Goal: Task Accomplishment & Management: Manage account settings

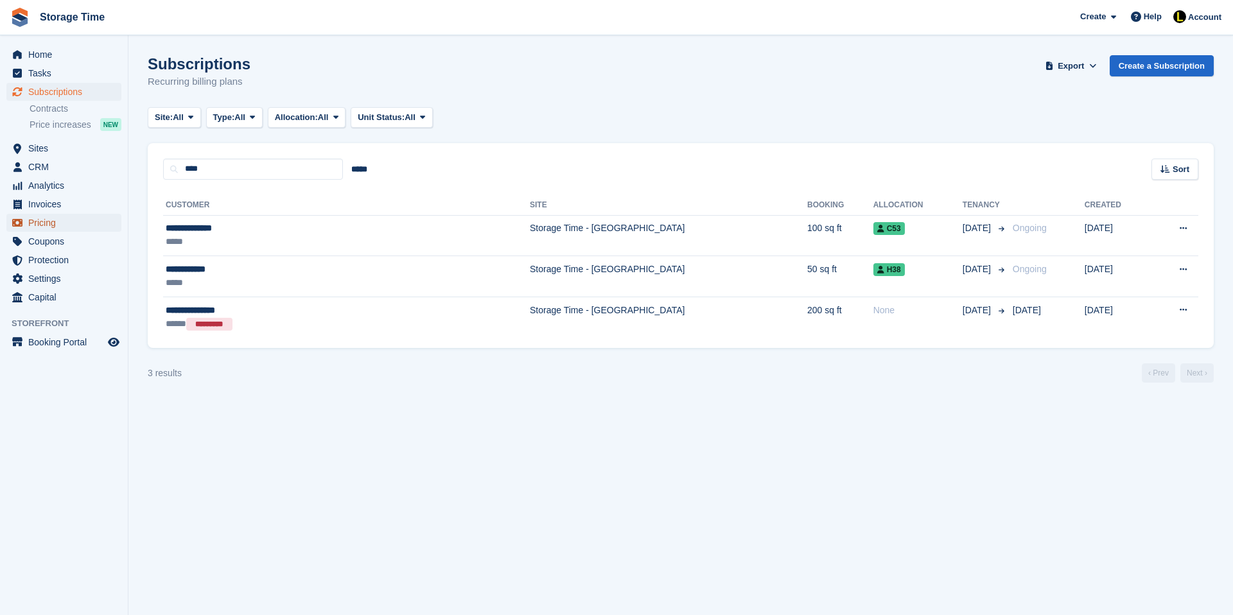
click at [54, 221] on span "Pricing" at bounding box center [66, 223] width 77 height 18
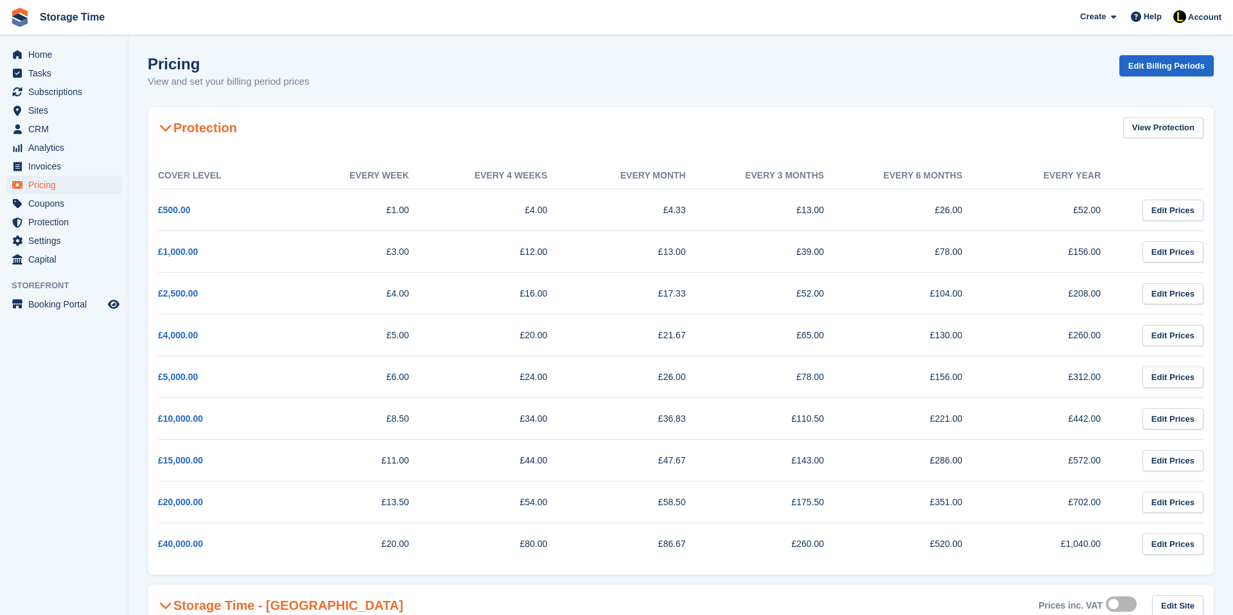
click at [168, 130] on icon at bounding box center [165, 127] width 13 height 13
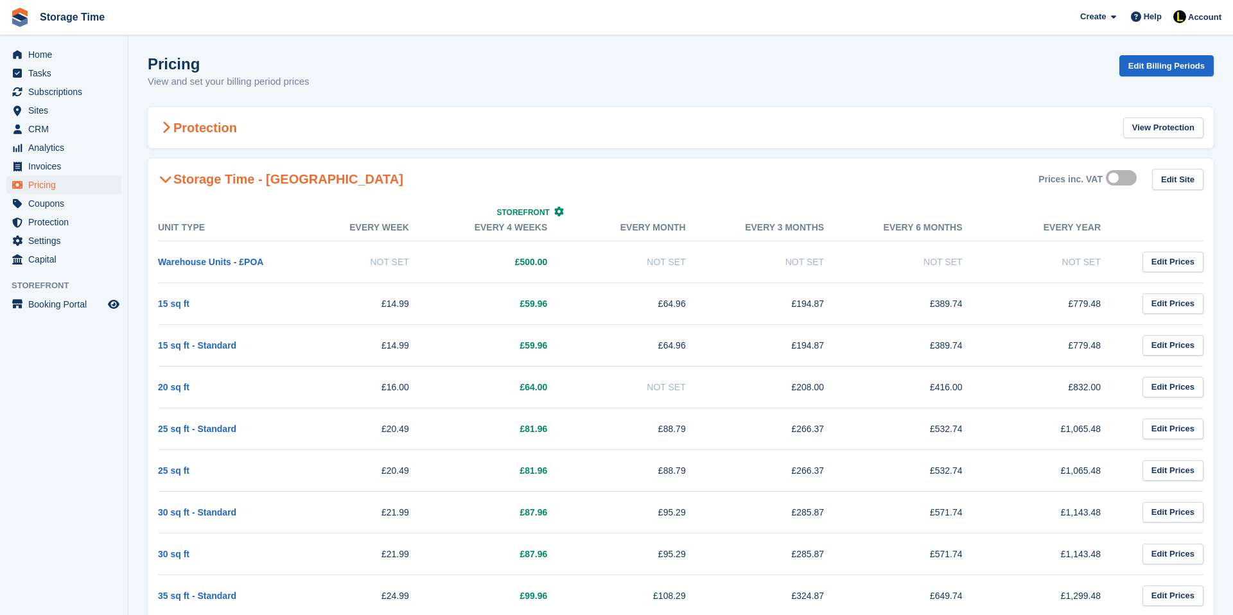
click at [168, 130] on icon at bounding box center [166, 127] width 8 height 13
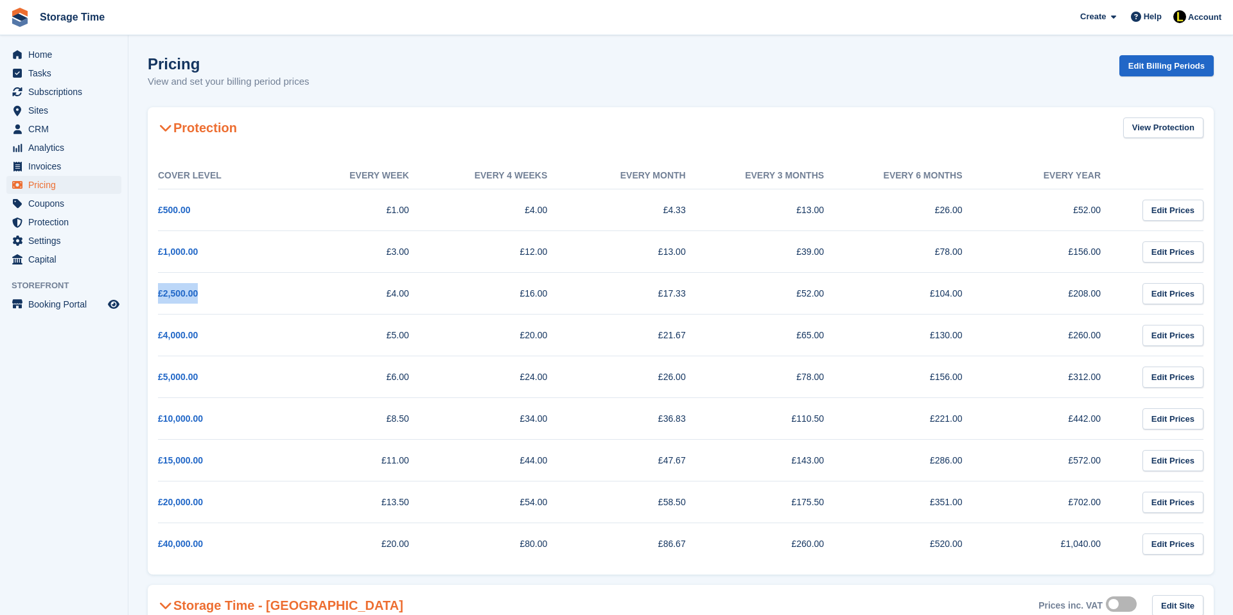
drag, startPoint x: 225, startPoint y: 297, endPoint x: 160, endPoint y: 299, distance: 65.5
click at [160, 299] on td "£2,500.00" at bounding box center [227, 294] width 138 height 42
drag, startPoint x: 288, startPoint y: 294, endPoint x: 435, endPoint y: 303, distance: 146.7
click at [435, 303] on tr "£2,500.00 £4.00 £16.00 £17.33 £52.00 £104.00 £208.00 Edit Prices" at bounding box center [681, 294] width 1046 height 42
click at [73, 93] on span "Subscriptions" at bounding box center [66, 92] width 77 height 18
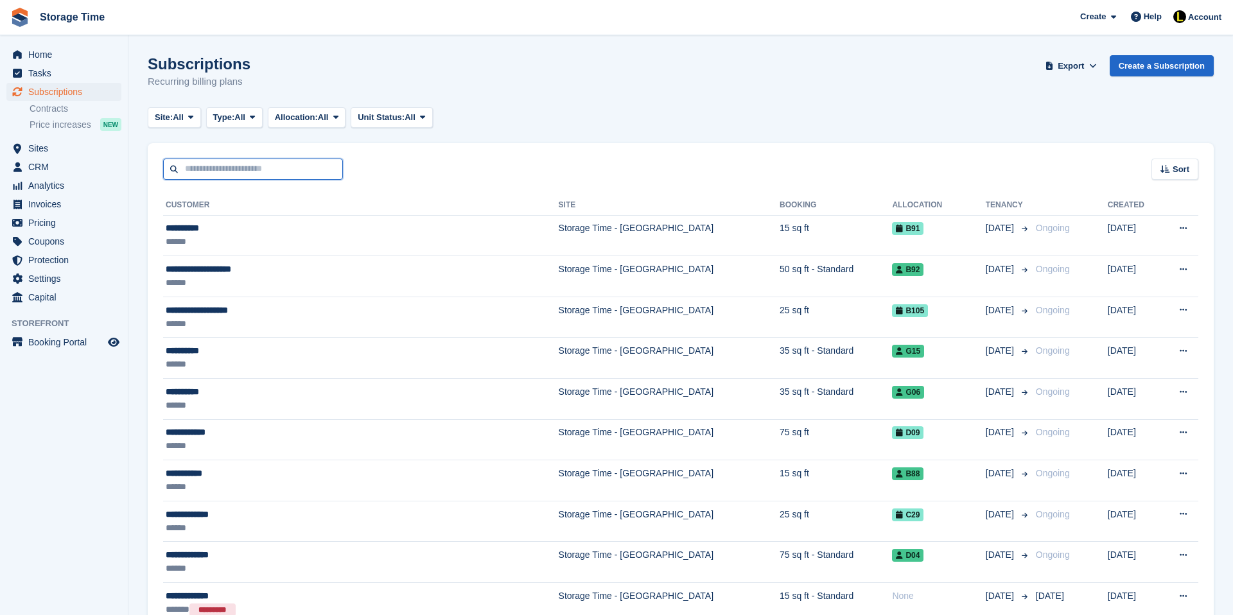
click at [216, 166] on input "text" at bounding box center [253, 169] width 180 height 21
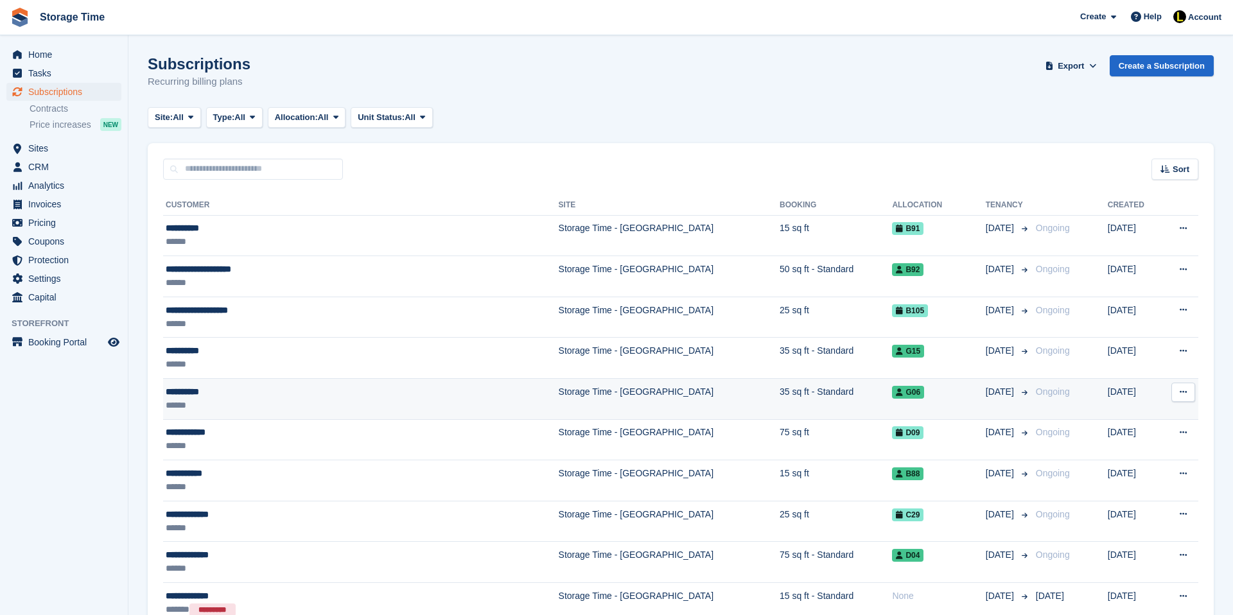
click at [272, 401] on div "******" at bounding box center [303, 405] width 275 height 13
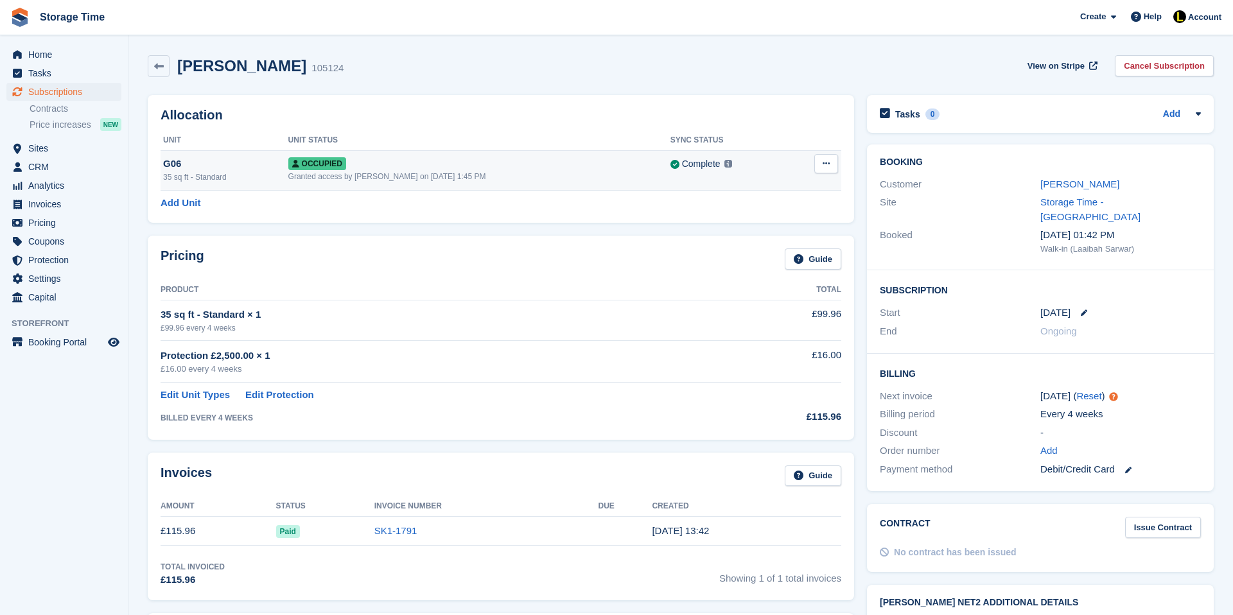
click at [578, 168] on div "Occupied" at bounding box center [479, 163] width 382 height 13
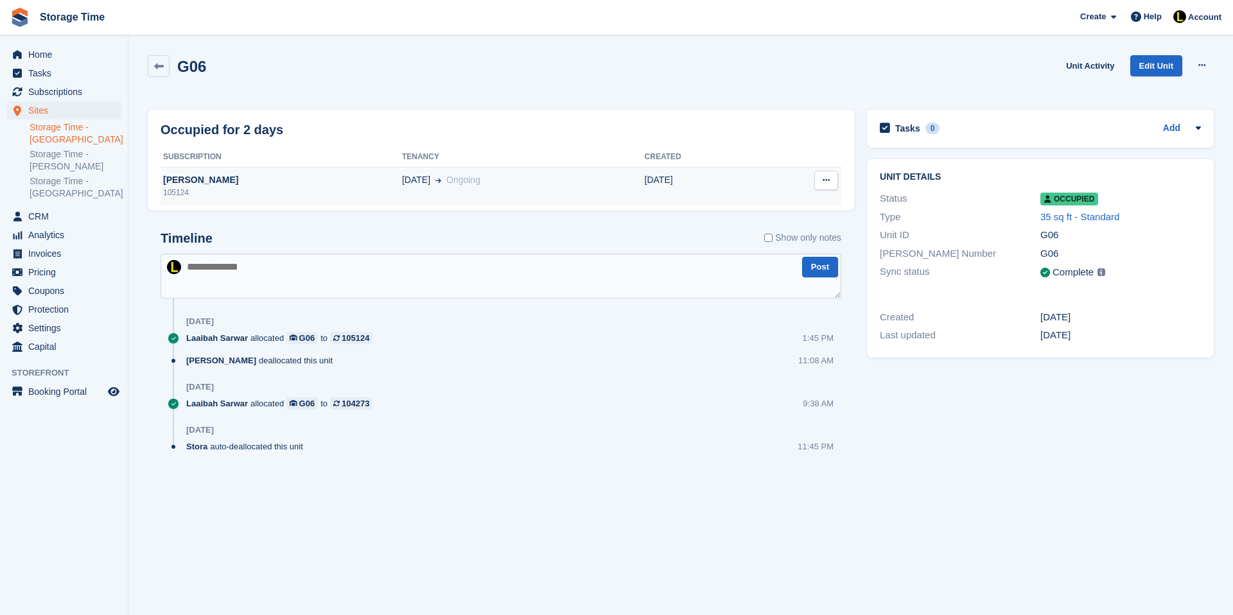
click at [602, 180] on div "01 Sep Ongoing" at bounding box center [523, 179] width 243 height 13
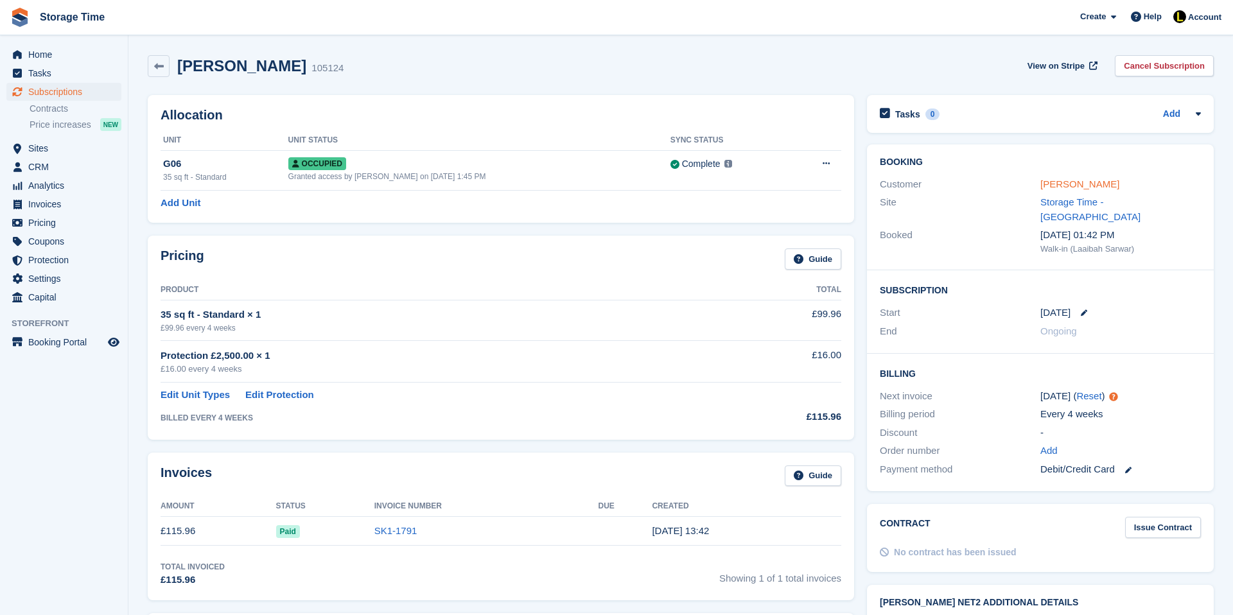
click at [1056, 182] on link "[PERSON_NAME]" at bounding box center [1080, 184] width 79 height 11
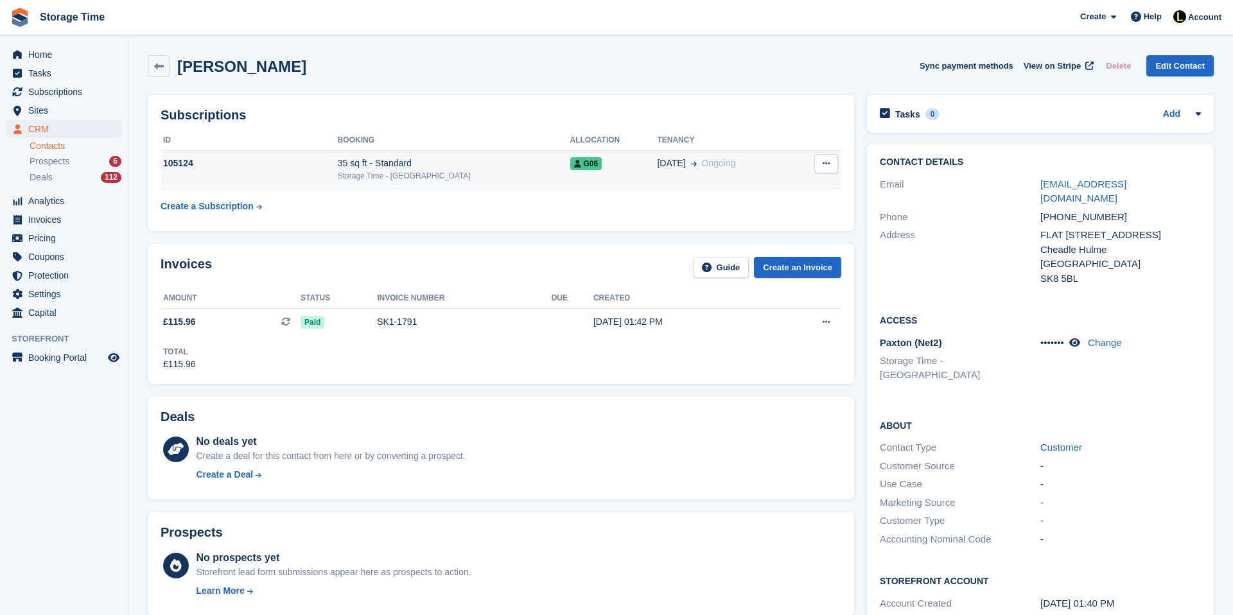
click at [211, 155] on td "105124" at bounding box center [249, 169] width 177 height 39
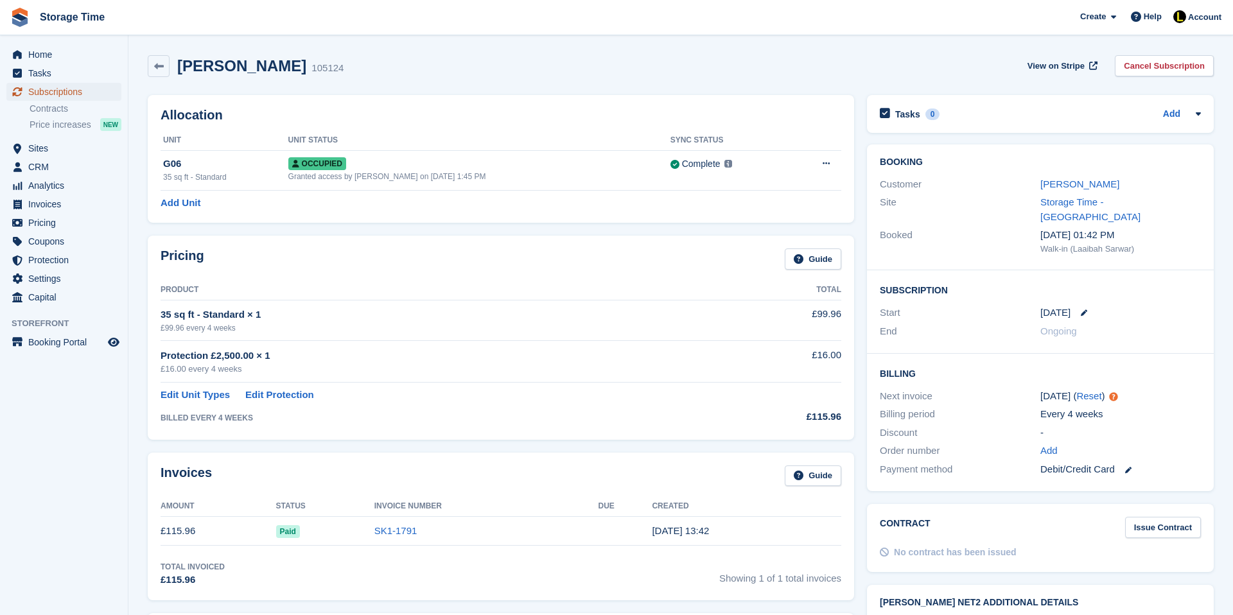
click at [86, 95] on span "Subscriptions" at bounding box center [66, 92] width 77 height 18
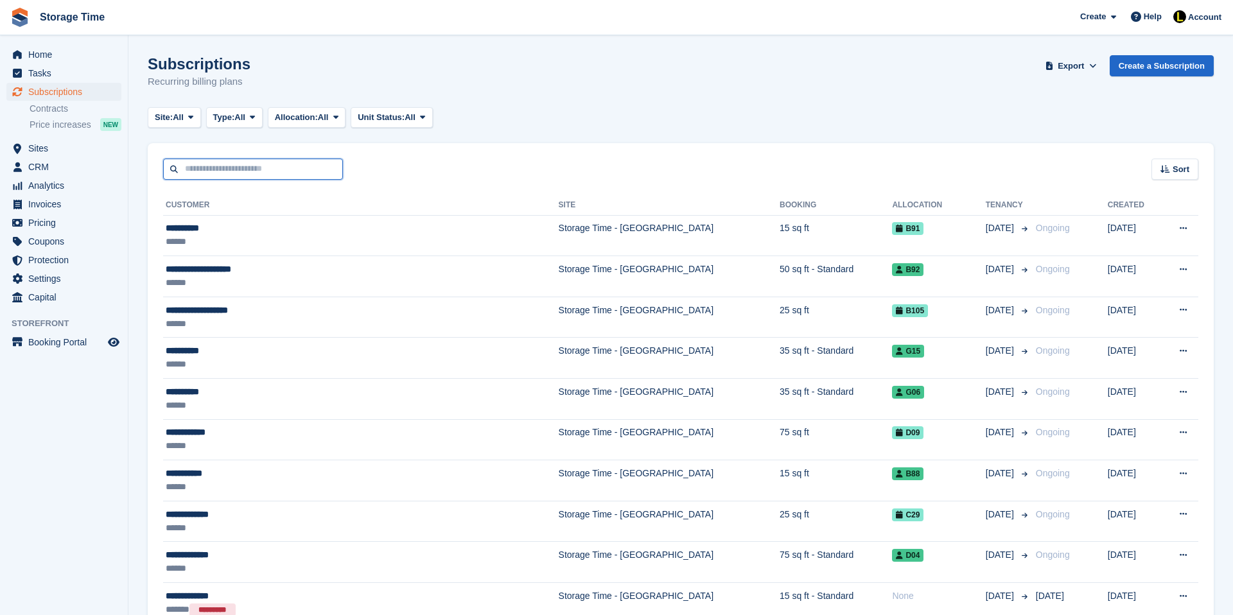
click at [206, 163] on input "text" at bounding box center [253, 169] width 180 height 21
type input "*******"
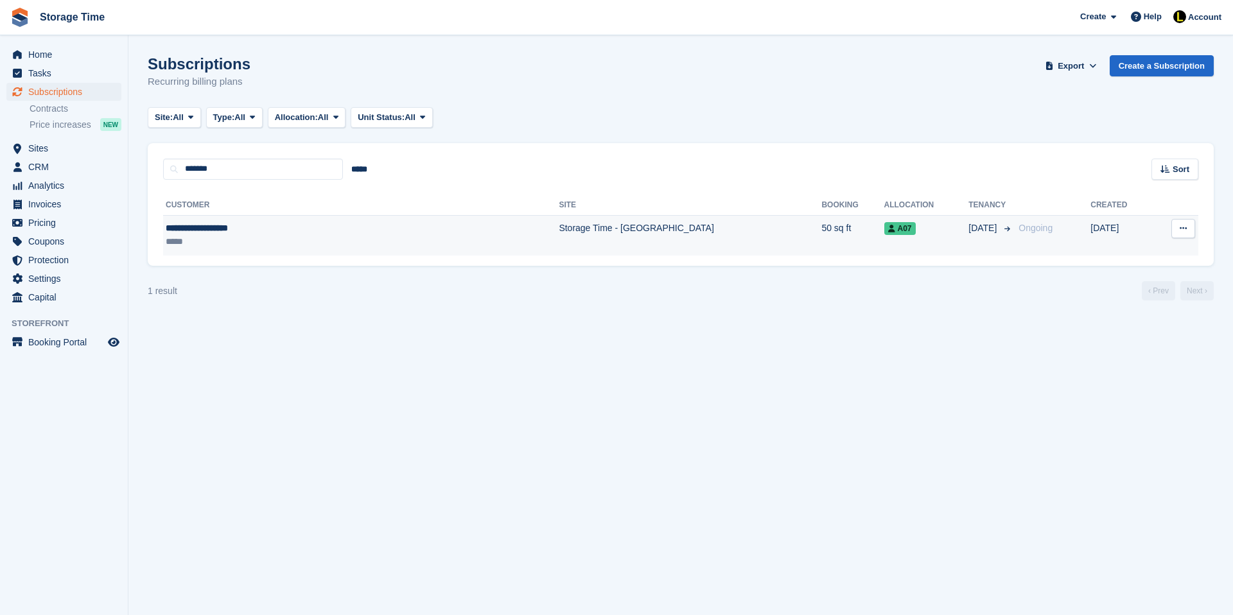
click at [253, 220] on td "**********" at bounding box center [361, 235] width 396 height 40
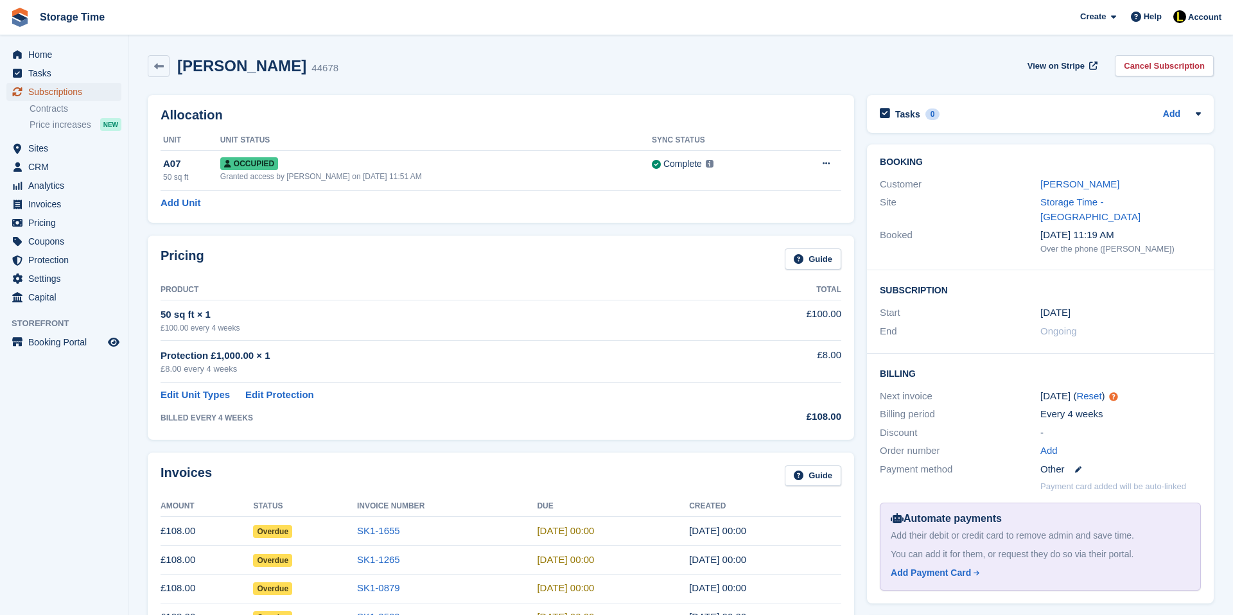
click at [93, 89] on span "Subscriptions" at bounding box center [66, 92] width 77 height 18
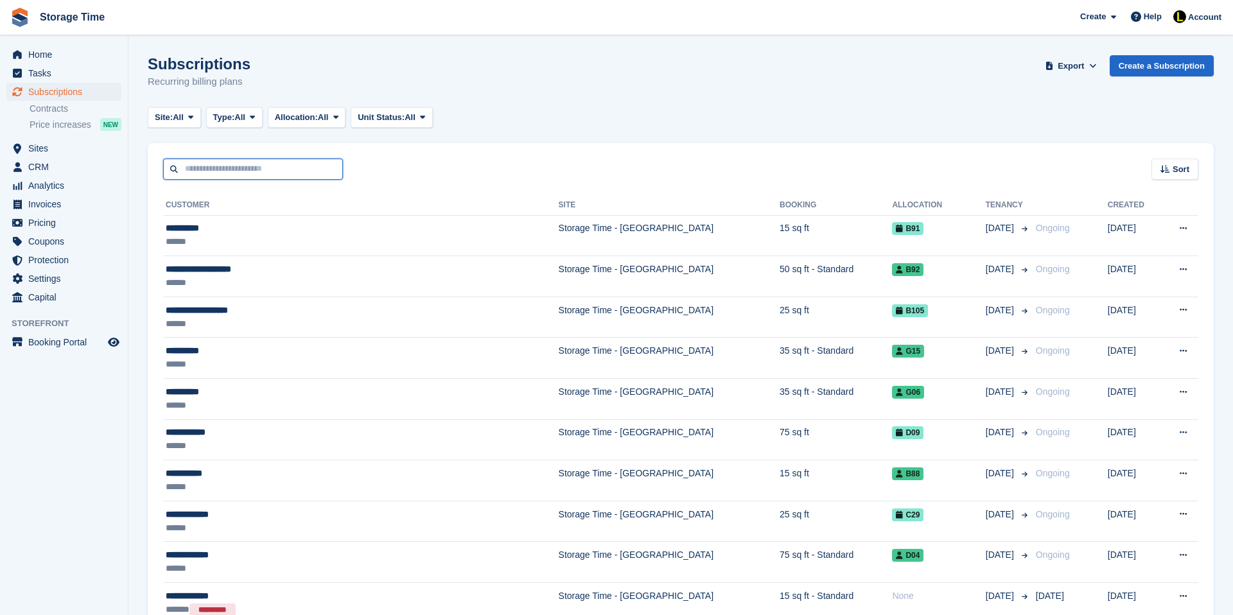
click at [264, 168] on input "text" at bounding box center [253, 169] width 180 height 21
click at [112, 204] on link "Invoices" at bounding box center [63, 204] width 115 height 18
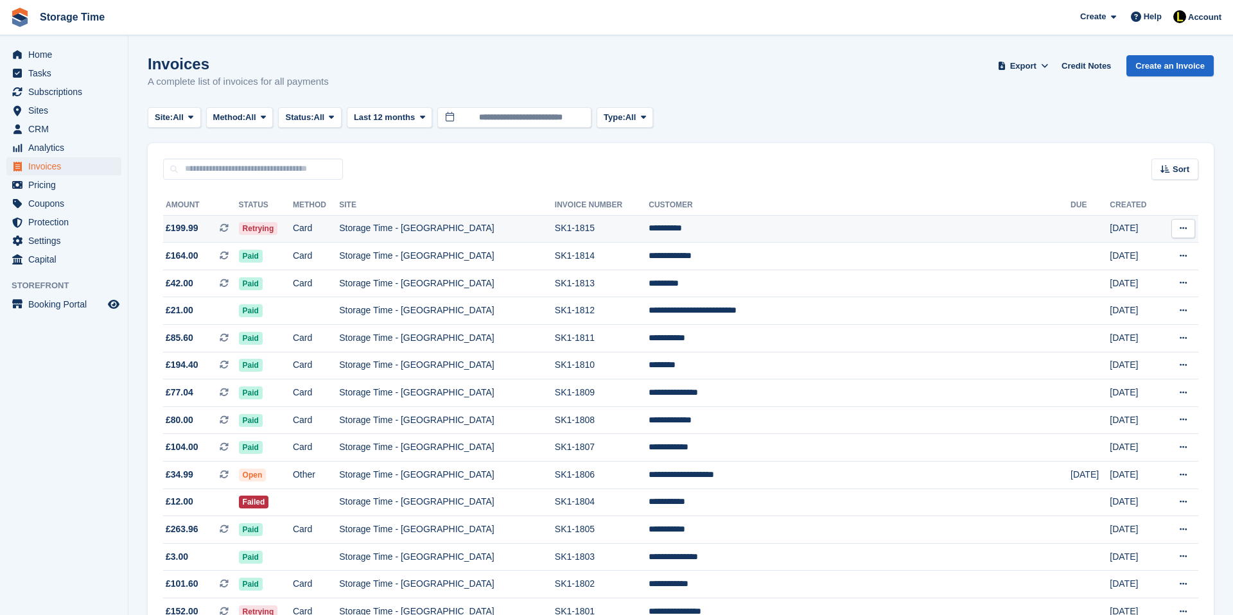
click at [419, 225] on td "Storage Time - [GEOGRAPHIC_DATA]" at bounding box center [447, 229] width 216 height 28
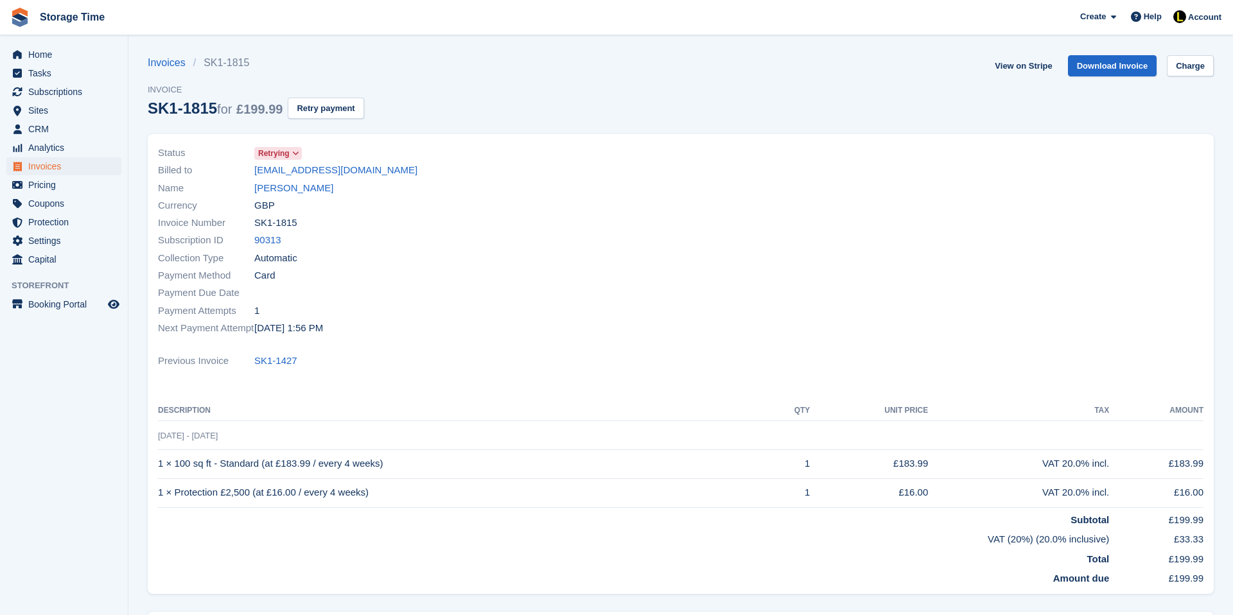
click at [270, 187] on link "[PERSON_NAME]" at bounding box center [293, 188] width 79 height 15
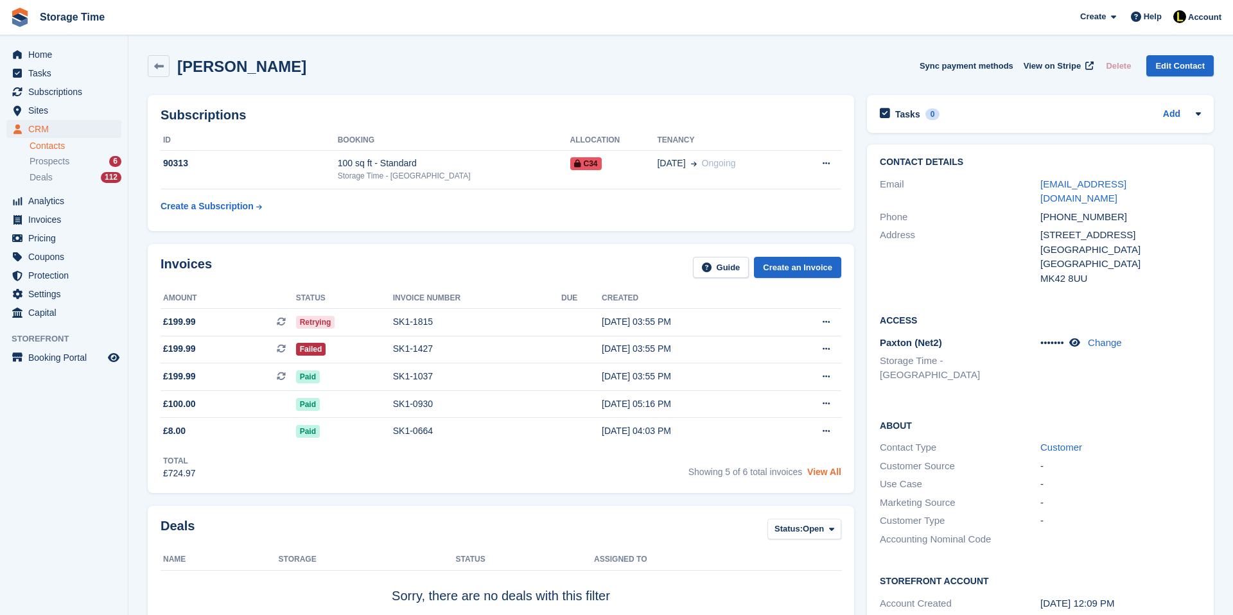
click at [824, 476] on link "View All" at bounding box center [824, 472] width 34 height 10
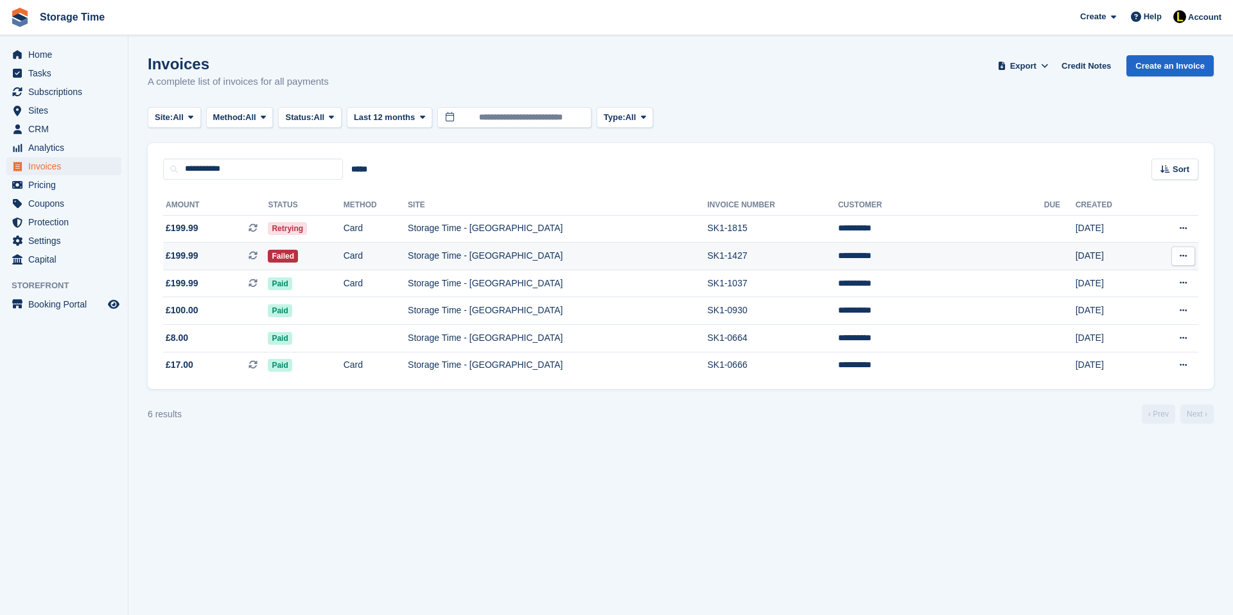
click at [408, 261] on td "Card" at bounding box center [376, 257] width 64 height 28
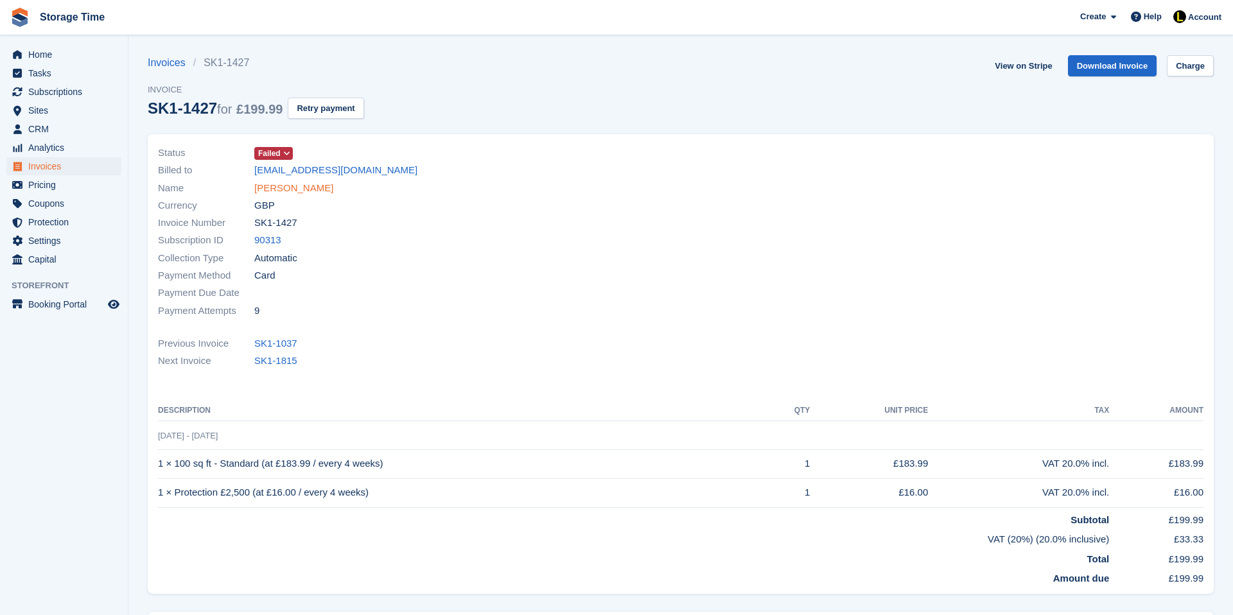
click at [273, 186] on link "[PERSON_NAME]" at bounding box center [293, 188] width 79 height 15
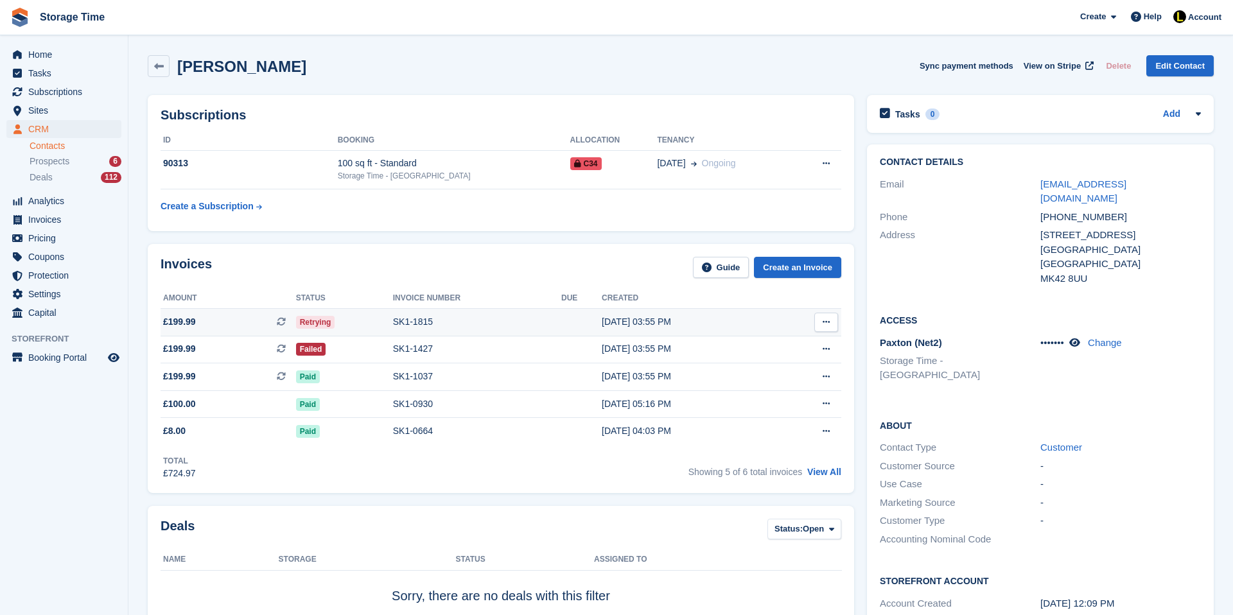
click at [534, 327] on div "SK1-1815" at bounding box center [477, 321] width 168 height 13
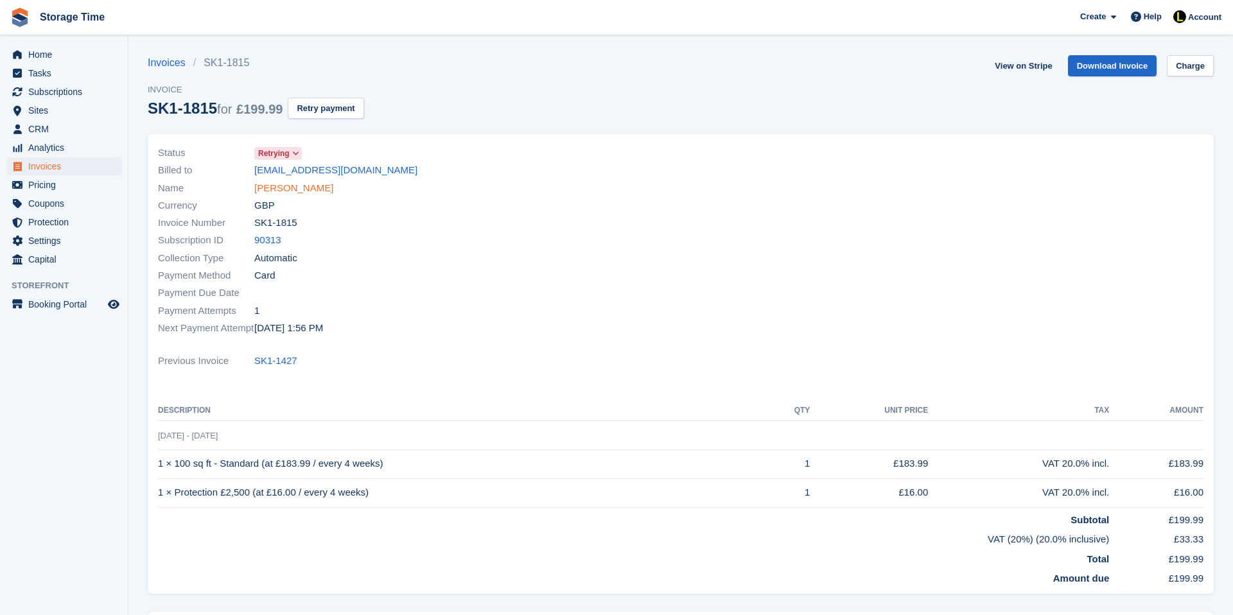
click at [292, 189] on link "[PERSON_NAME]" at bounding box center [293, 188] width 79 height 15
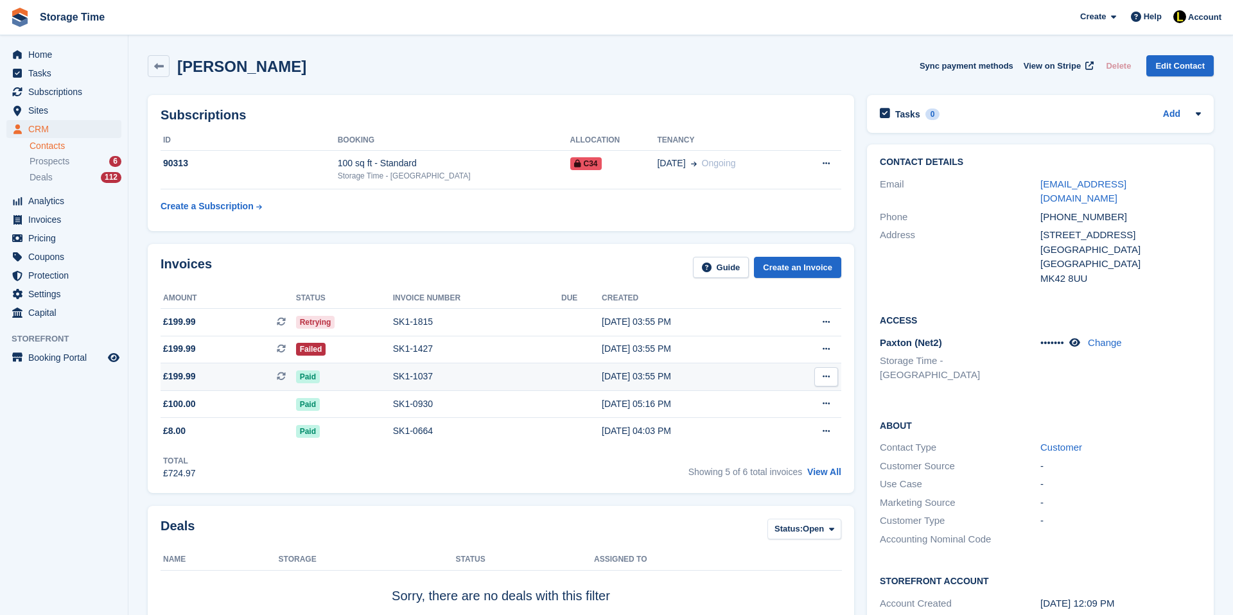
click at [431, 366] on td "SK1-1037" at bounding box center [477, 378] width 168 height 28
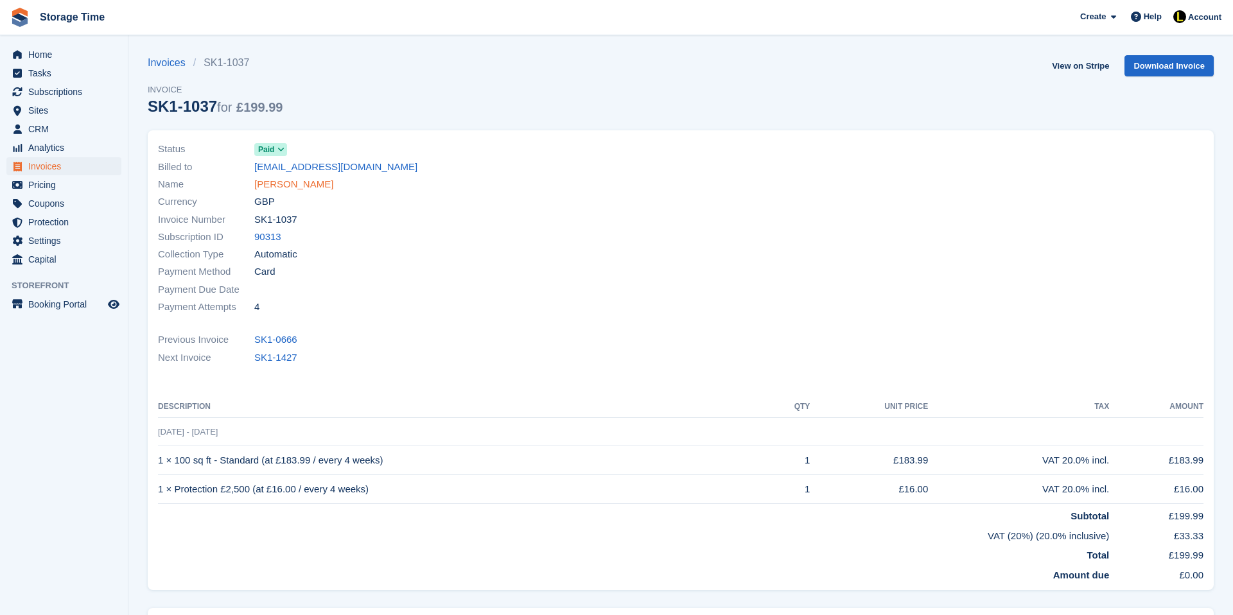
click at [275, 190] on link "[PERSON_NAME]" at bounding box center [293, 184] width 79 height 15
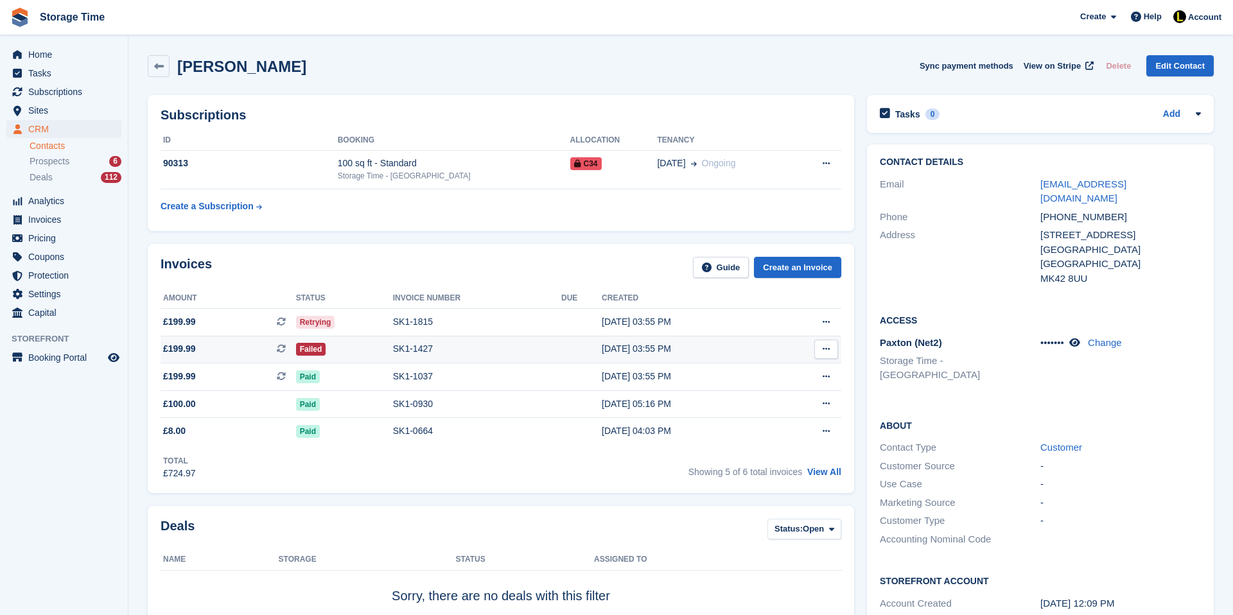
click at [358, 346] on div "Failed" at bounding box center [344, 348] width 97 height 13
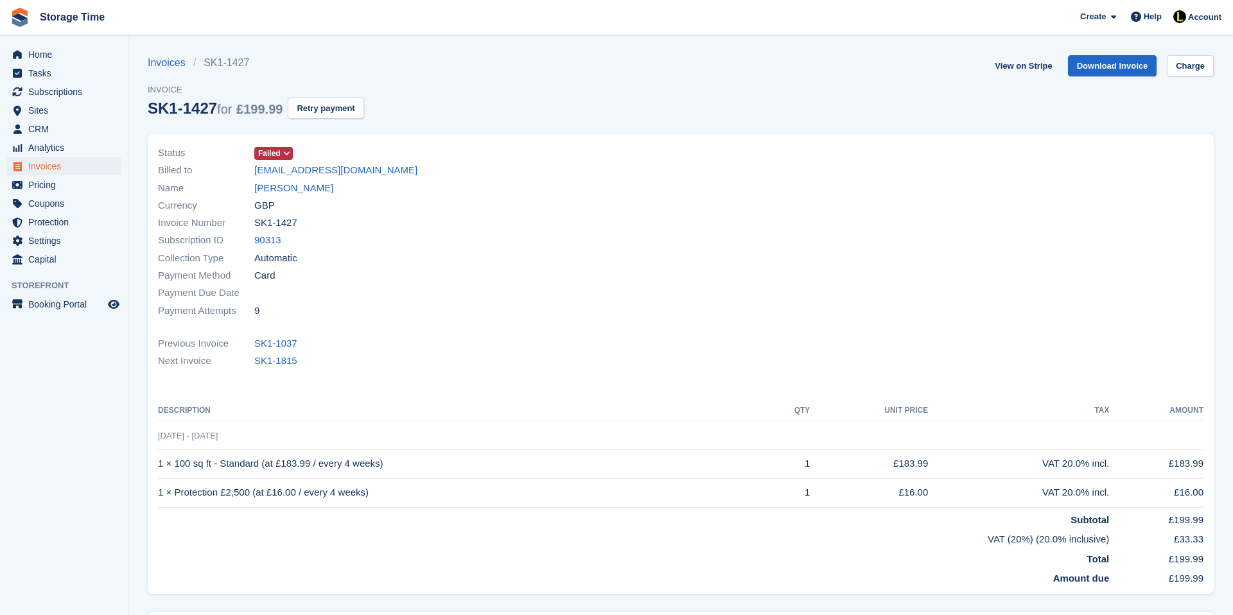
click at [285, 153] on icon at bounding box center [286, 154] width 7 height 8
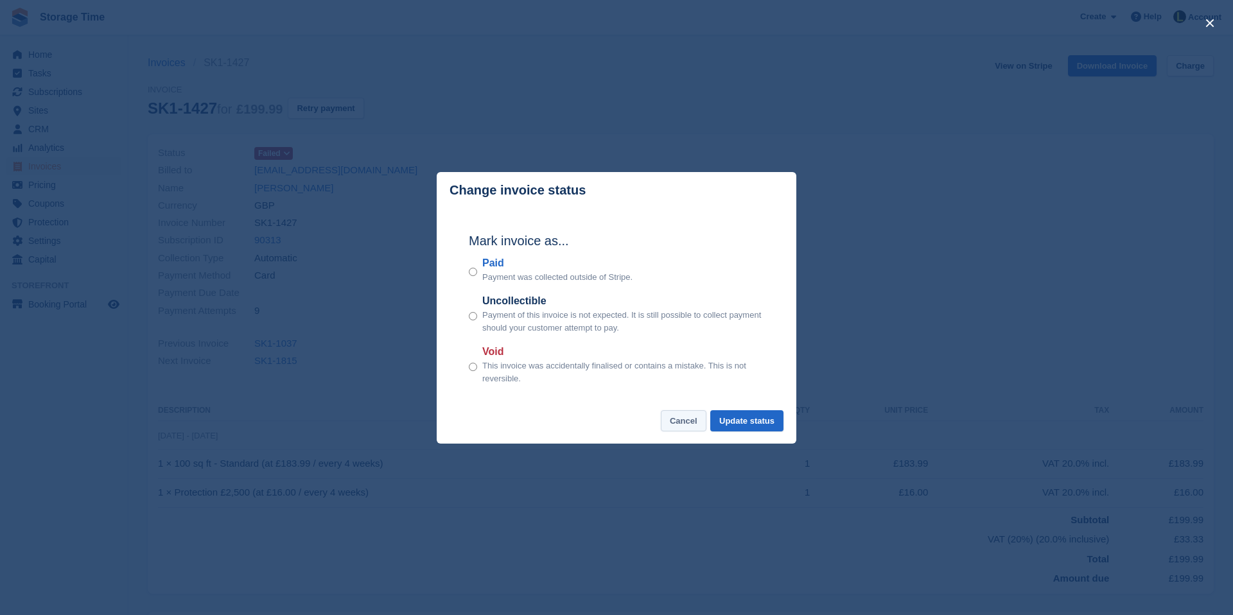
click at [671, 419] on button "Cancel" at bounding box center [684, 420] width 46 height 21
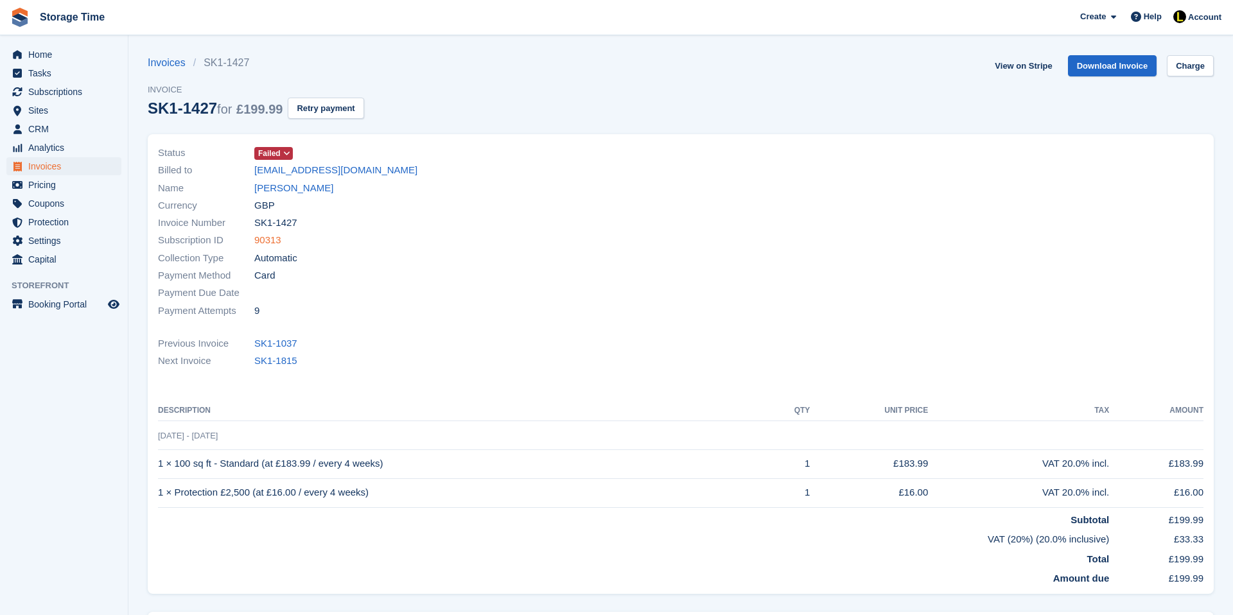
click at [271, 238] on link "90313" at bounding box center [267, 240] width 27 height 15
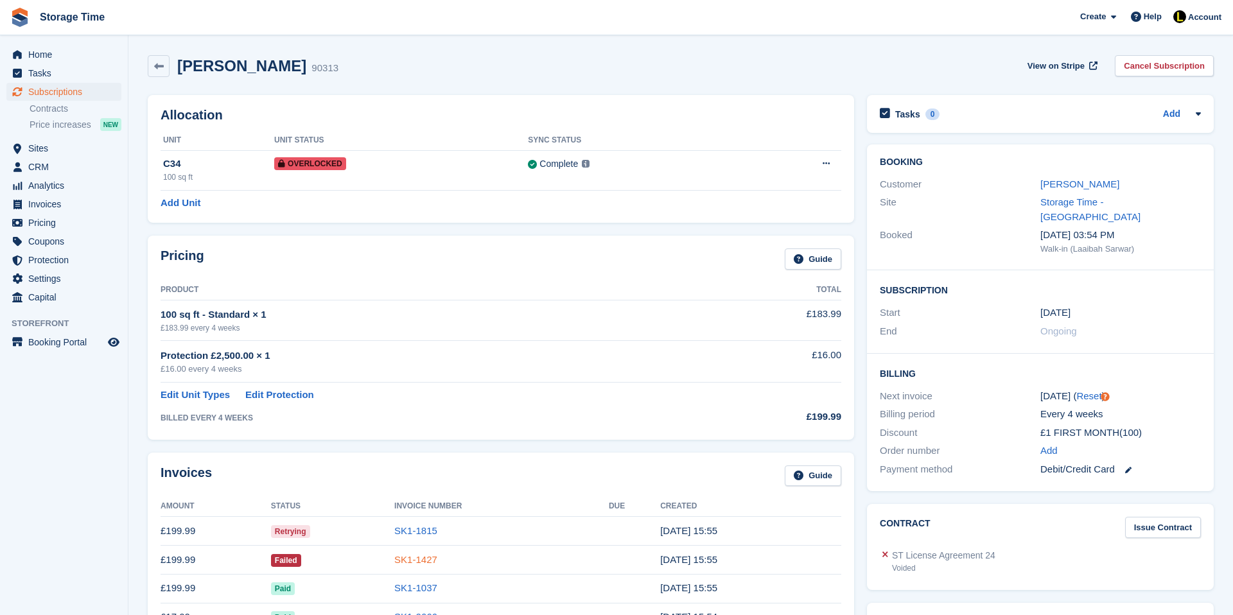
click at [429, 561] on link "SK1-1427" at bounding box center [415, 559] width 43 height 11
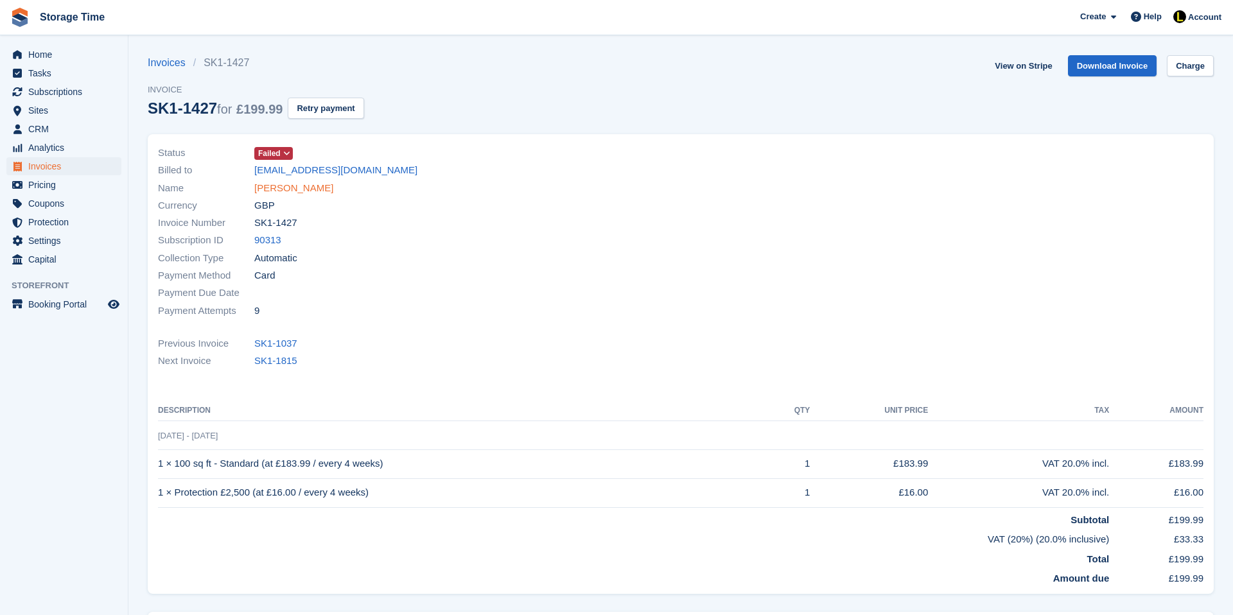
click at [283, 184] on link "[PERSON_NAME]" at bounding box center [293, 188] width 79 height 15
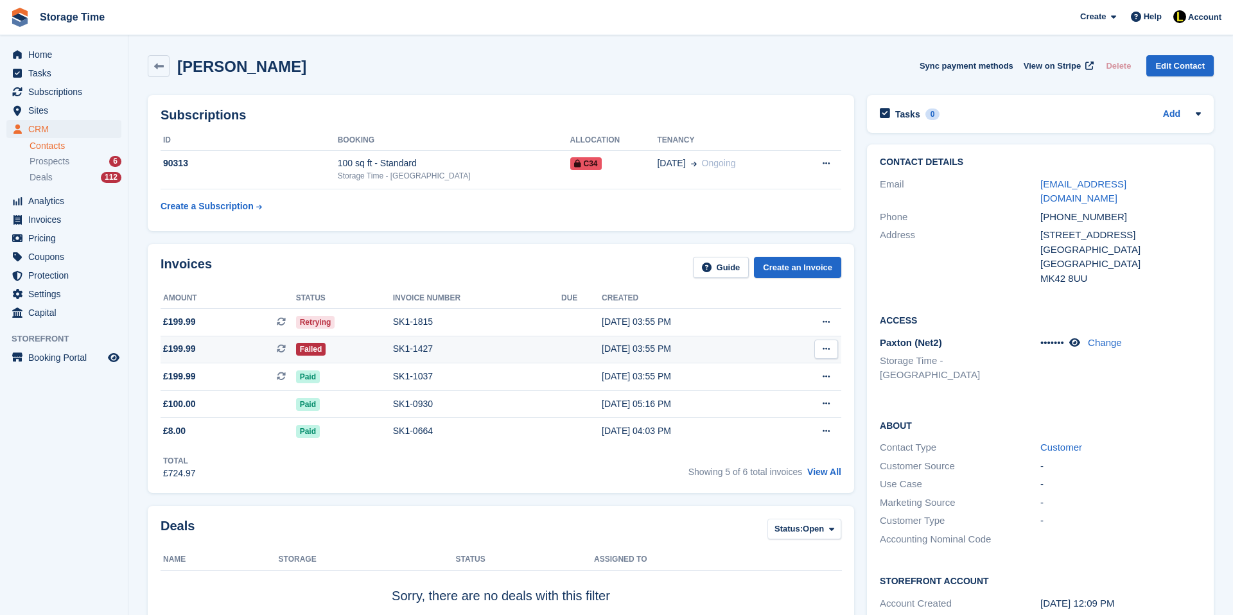
click at [818, 346] on button at bounding box center [827, 349] width 24 height 19
click at [569, 324] on td at bounding box center [581, 322] width 40 height 28
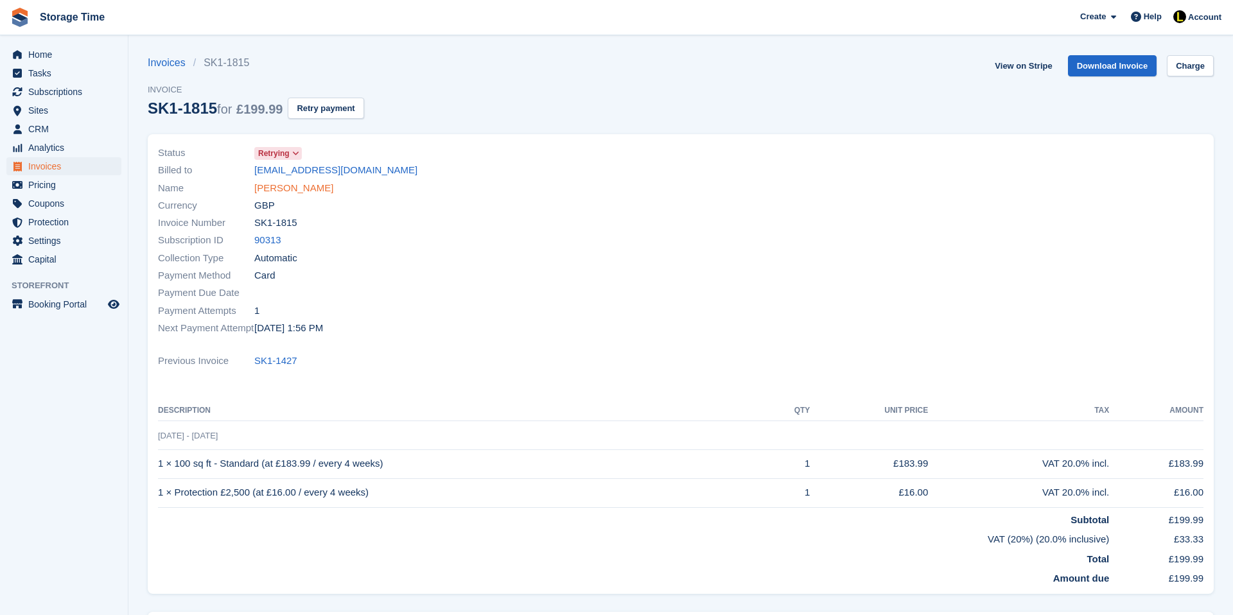
click at [288, 188] on link "[PERSON_NAME]" at bounding box center [293, 188] width 79 height 15
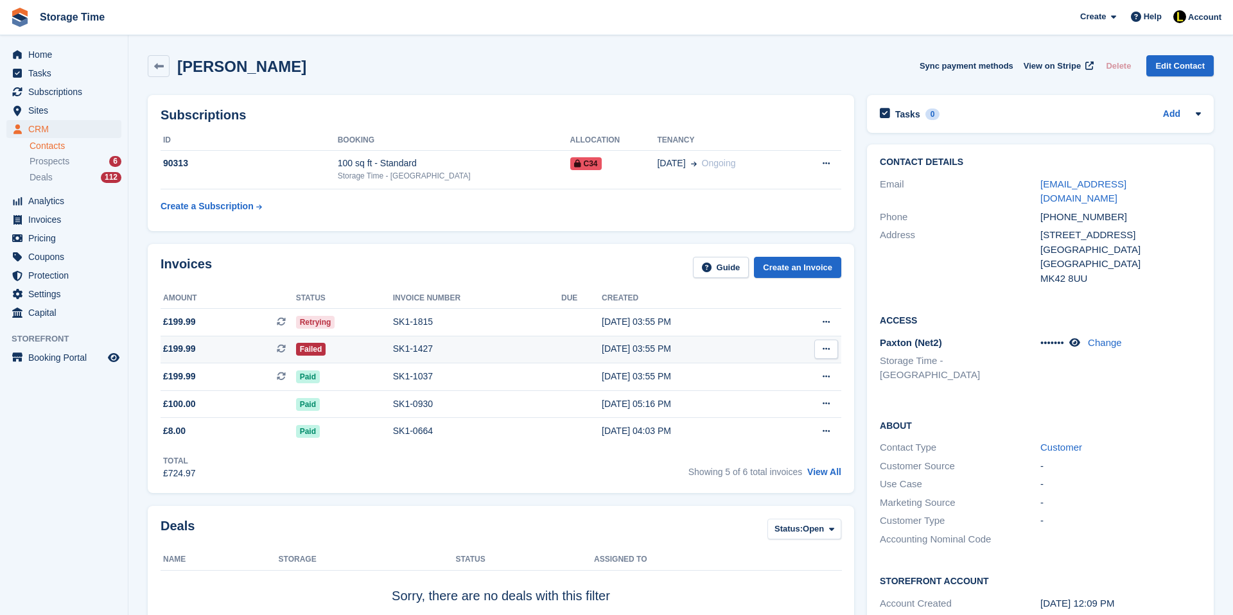
click at [406, 346] on div "SK1-1427" at bounding box center [477, 348] width 168 height 13
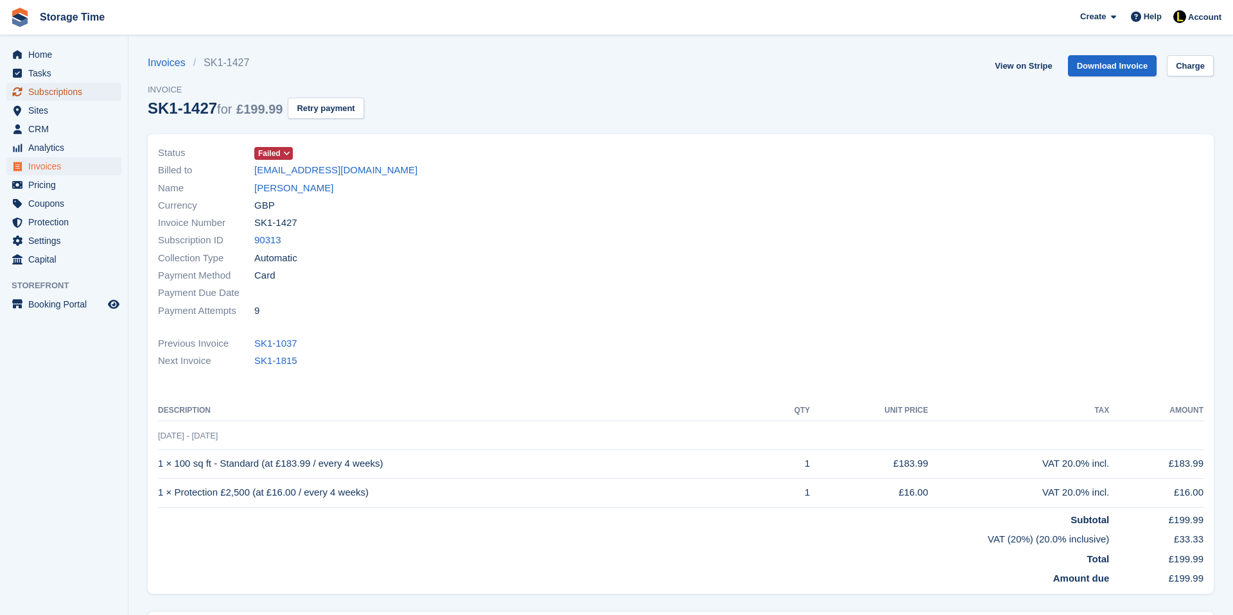
click at [37, 85] on span "Subscriptions" at bounding box center [66, 92] width 77 height 18
